Goal: Transaction & Acquisition: Purchase product/service

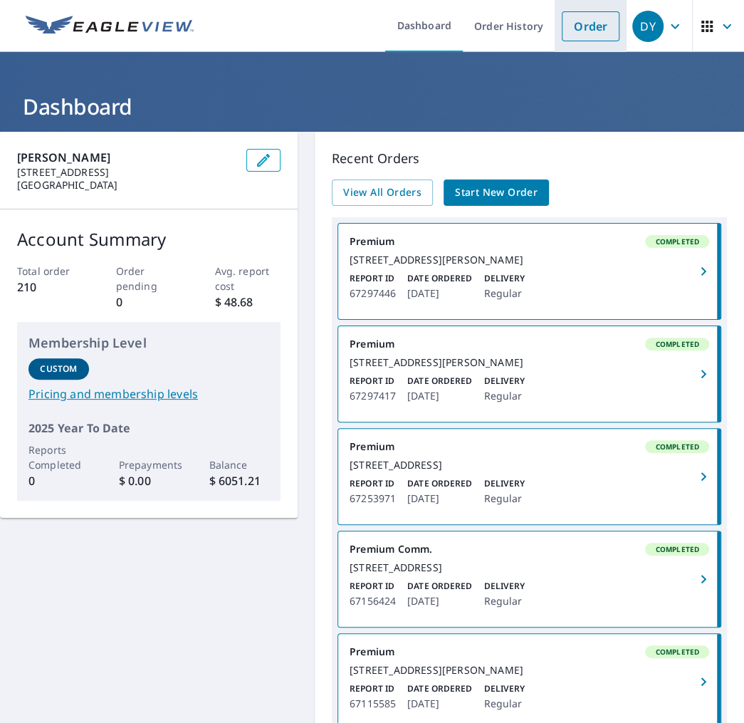
click at [567, 22] on link "Order" at bounding box center [591, 26] width 58 height 30
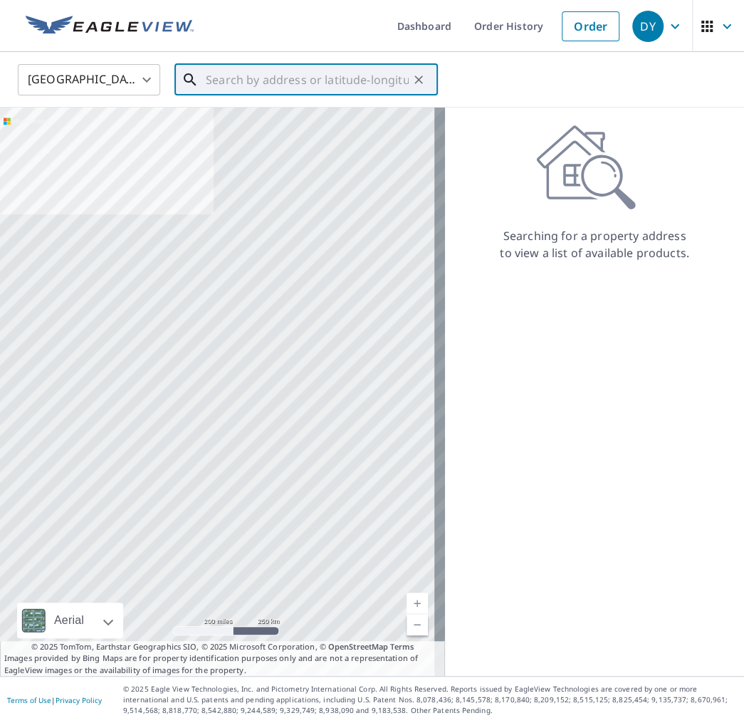
click at [207, 78] on input "text" at bounding box center [307, 80] width 203 height 40
paste input "[STREET_ADDRESS]"
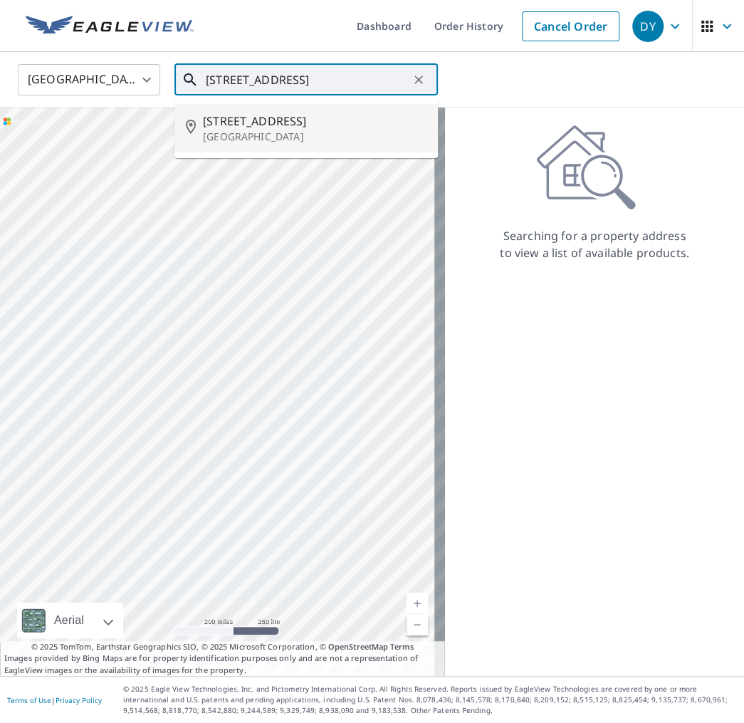
click at [220, 118] on span "[STREET_ADDRESS]" at bounding box center [315, 121] width 224 height 17
type input "[STREET_ADDRESS]"
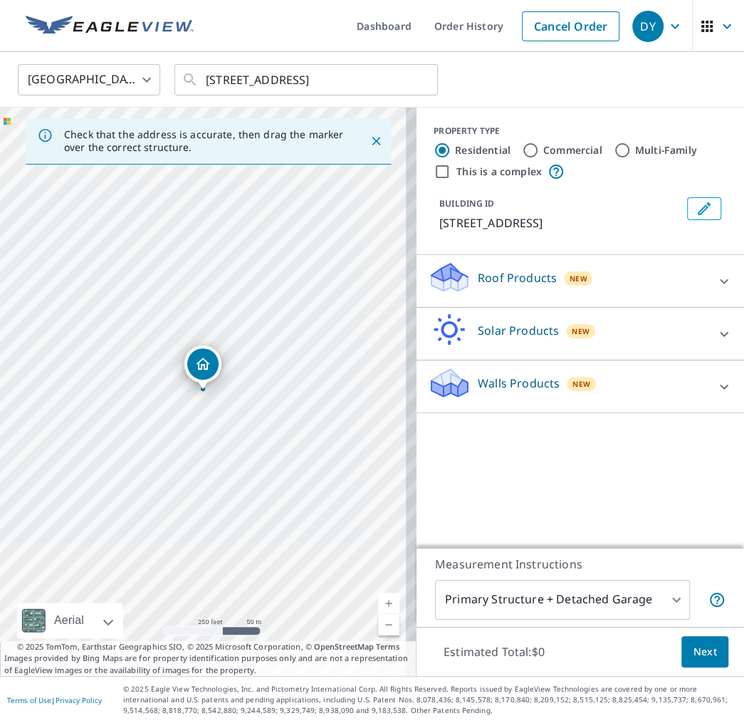
click at [716, 281] on icon at bounding box center [724, 281] width 17 height 17
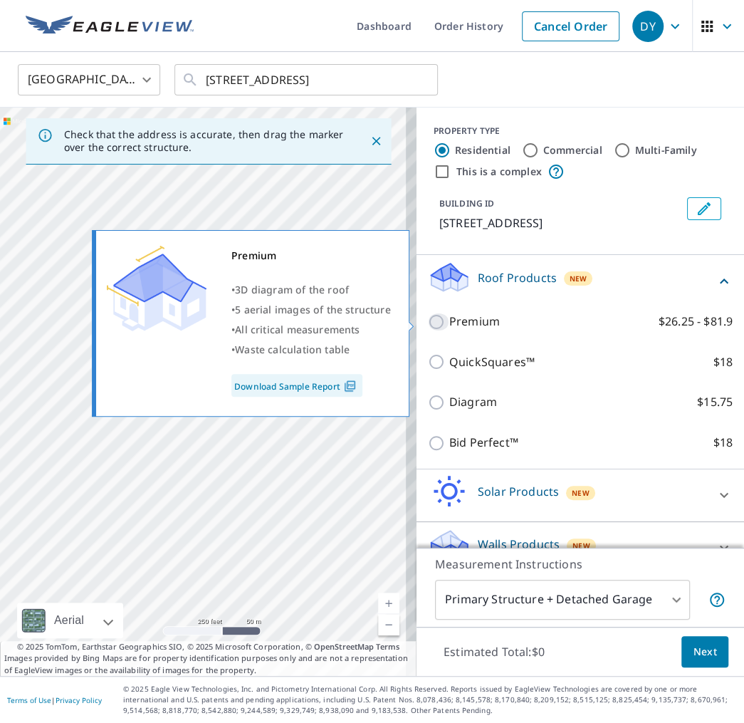
click at [428, 321] on input "Premium $26.25 - $81.9" at bounding box center [438, 321] width 21 height 17
checkbox input "true"
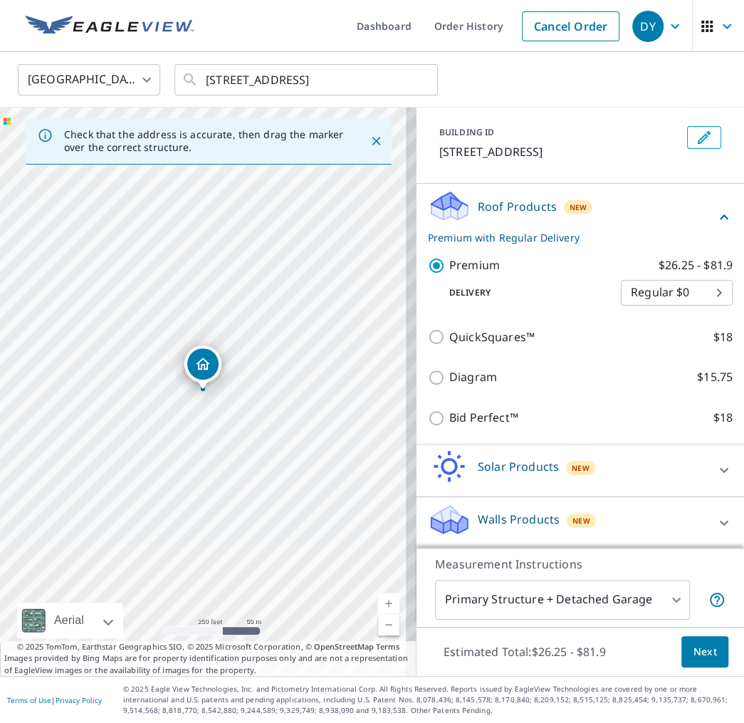
scroll to position [72, 0]
click at [702, 648] on span "Next" at bounding box center [705, 652] width 24 height 18
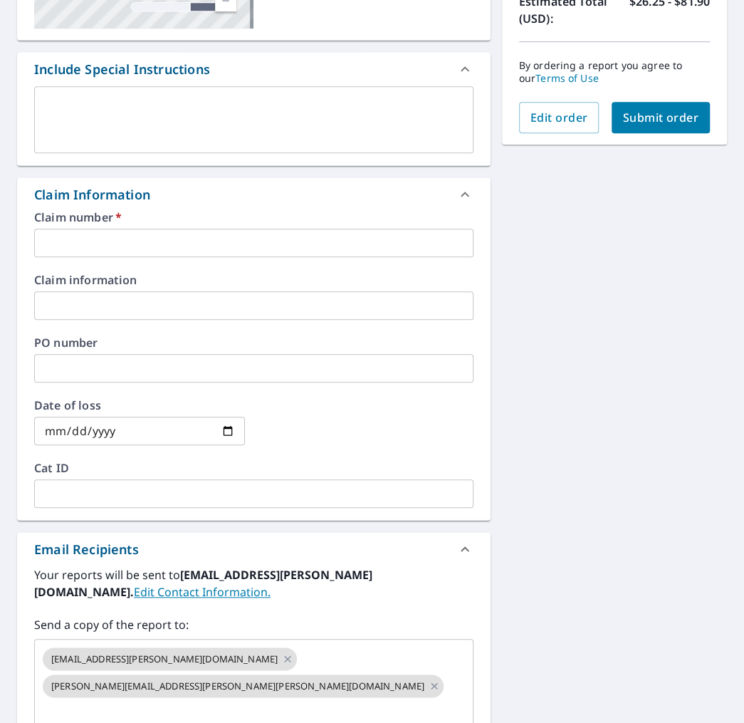
scroll to position [356, 0]
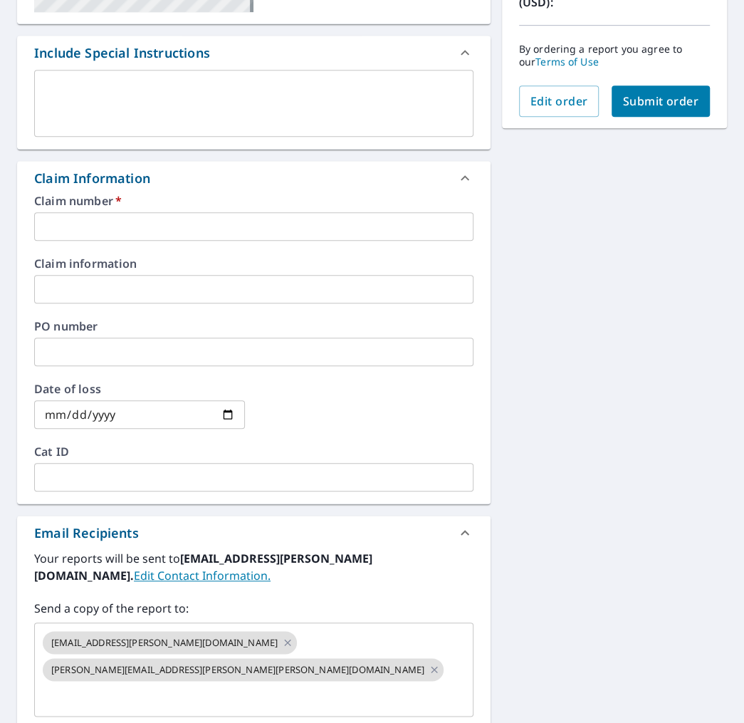
click at [130, 221] on input "text" at bounding box center [253, 226] width 439 height 28
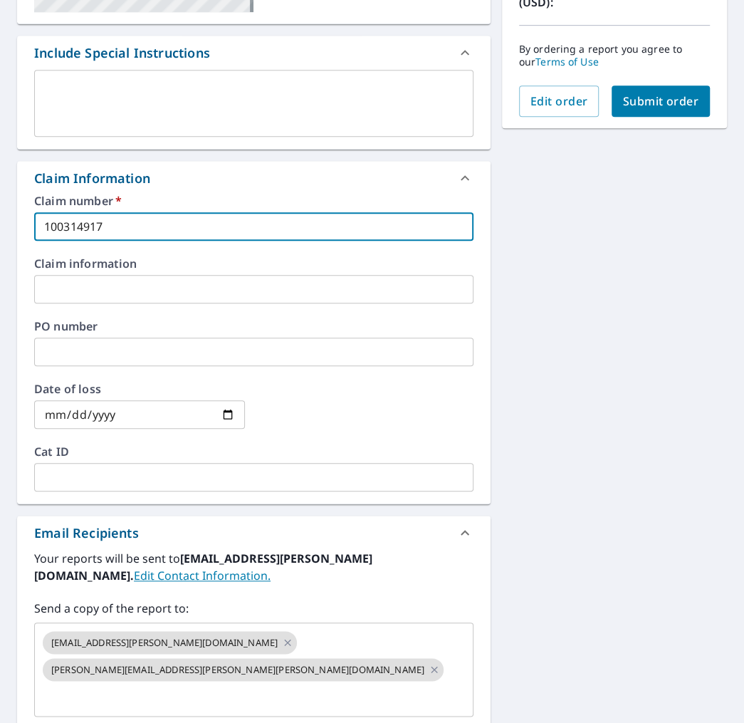
type input "100314917"
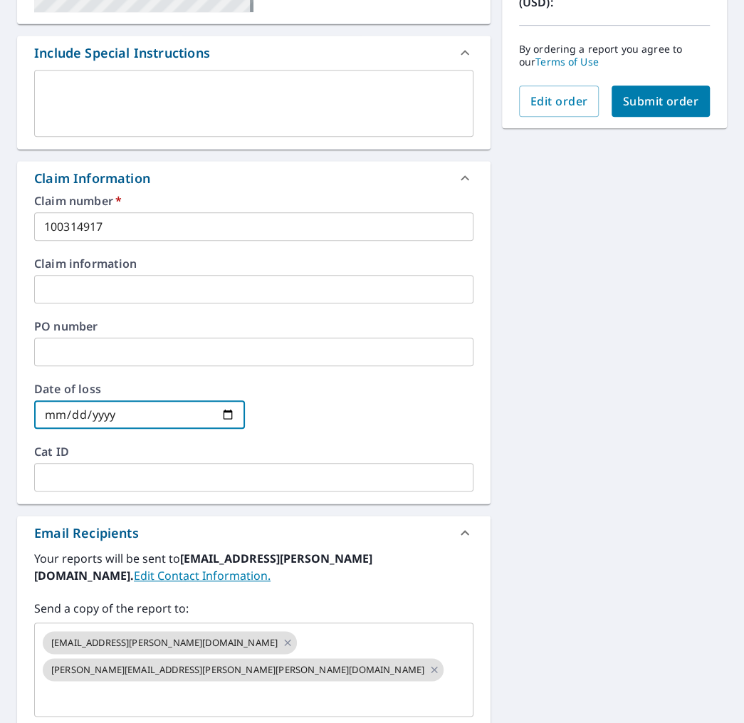
click at [226, 412] on input "date" at bounding box center [139, 414] width 211 height 28
type input "[DATE]"
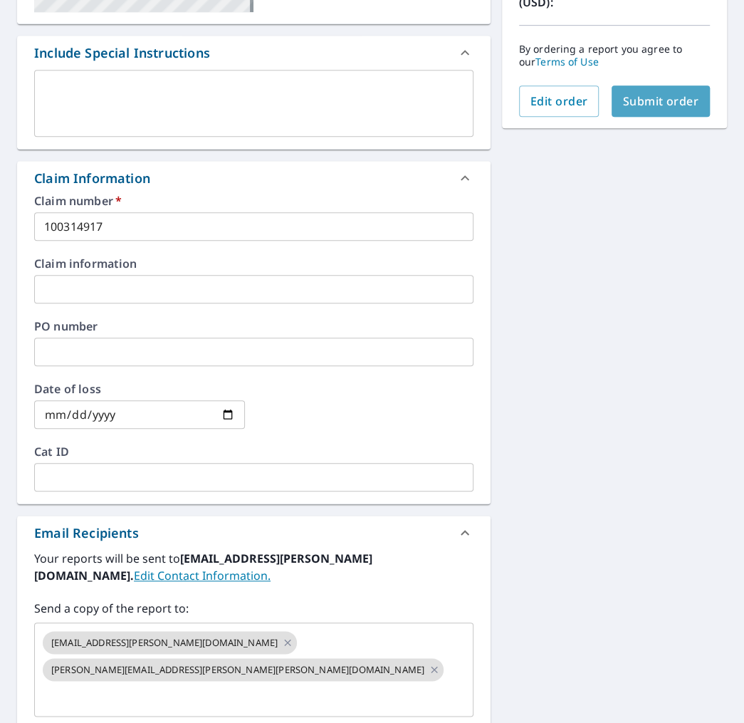
click at [640, 96] on span "Submit order" at bounding box center [661, 101] width 76 height 16
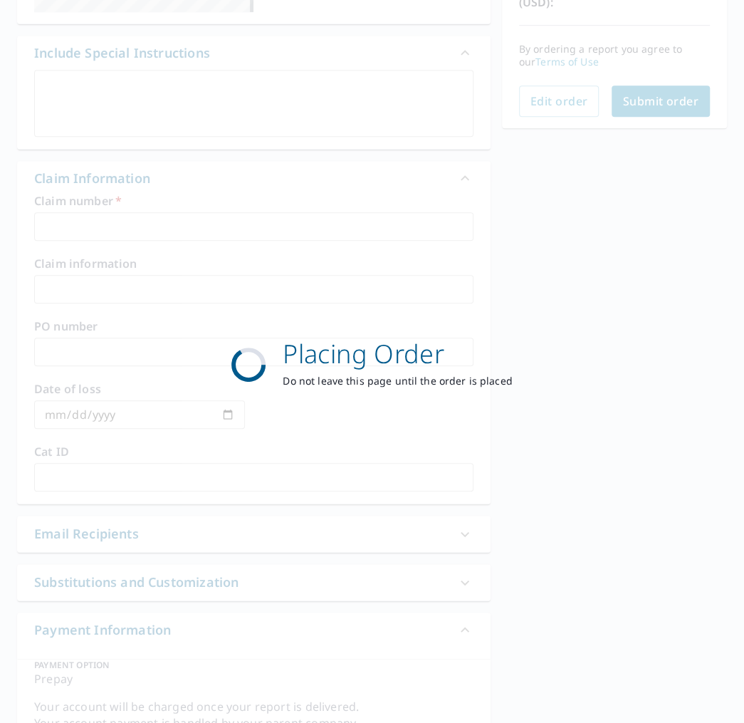
scroll to position [125, 0]
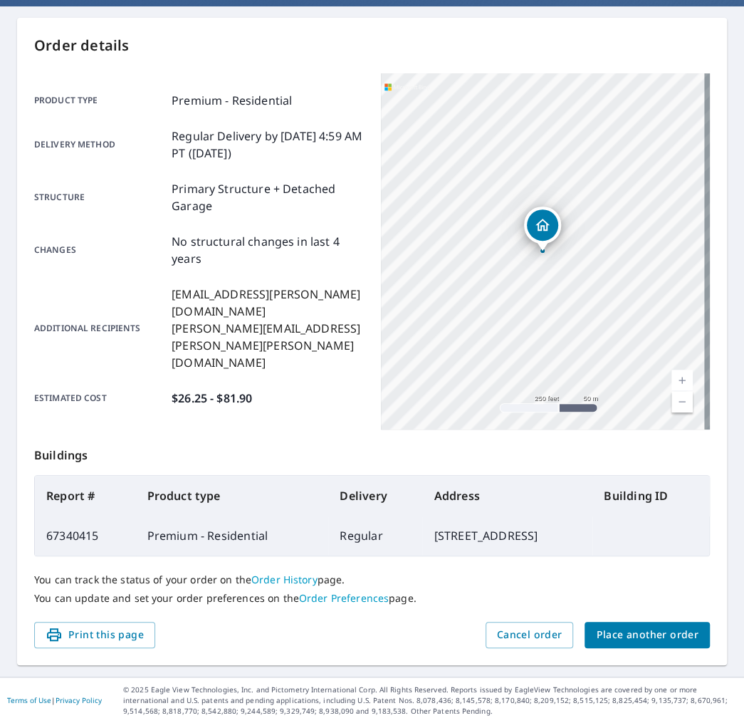
click at [238, 386] on div "Product type Premium - Residential Delivery method Regular Delivery by [DATE] 4…" at bounding box center [199, 251] width 330 height 356
